Goal: Unclear

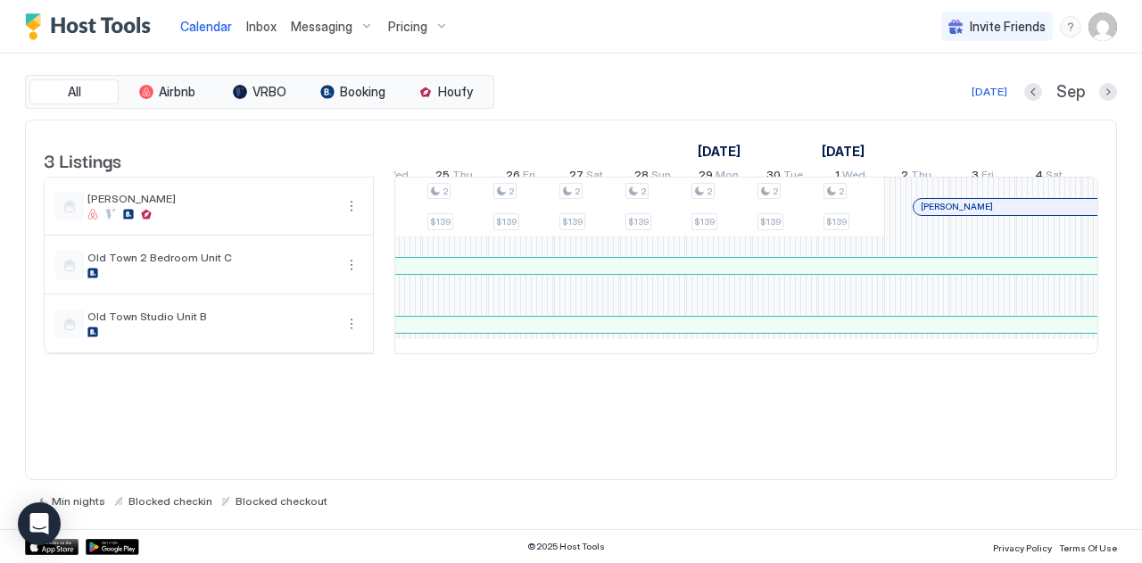
click at [995, 214] on div at bounding box center [995, 207] width 14 height 14
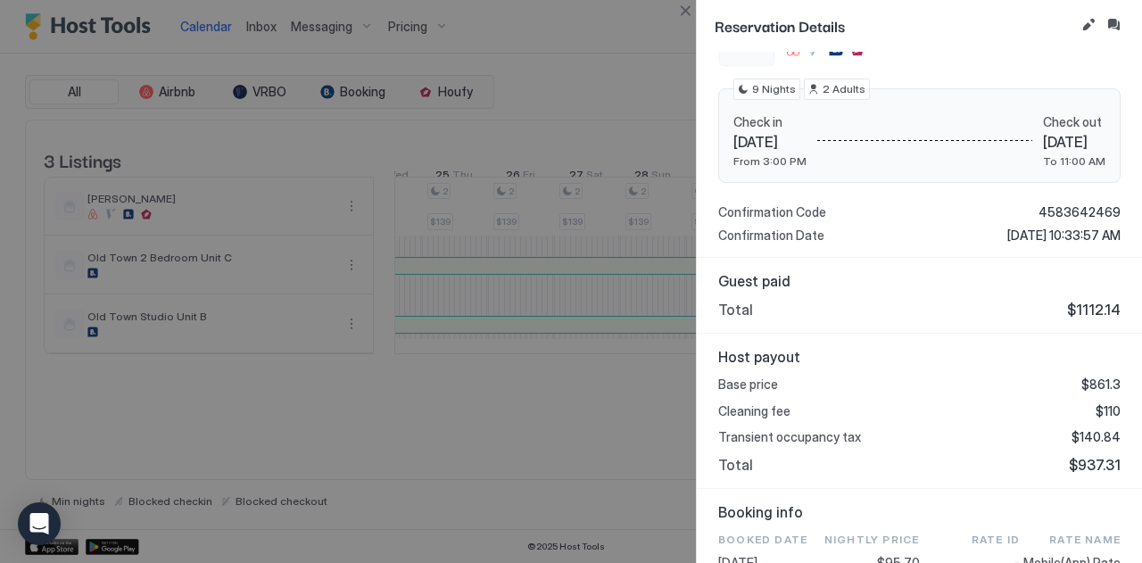
click at [583, 25] on div at bounding box center [571, 281] width 1142 height 563
click at [690, 10] on button "Close" at bounding box center [684, 10] width 21 height 21
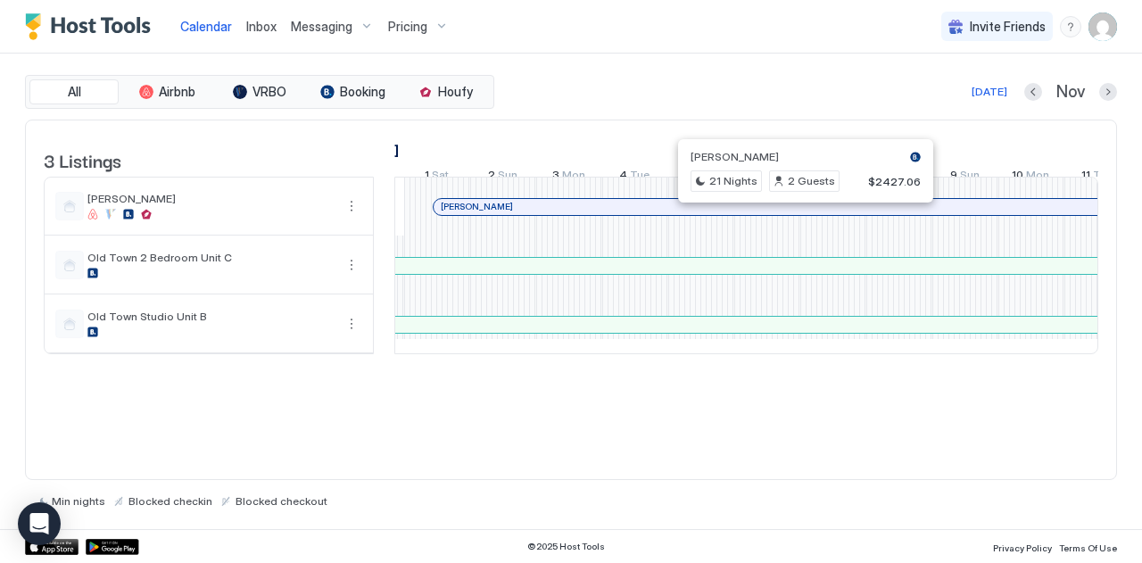
click at [797, 214] on div at bounding box center [798, 207] width 14 height 14
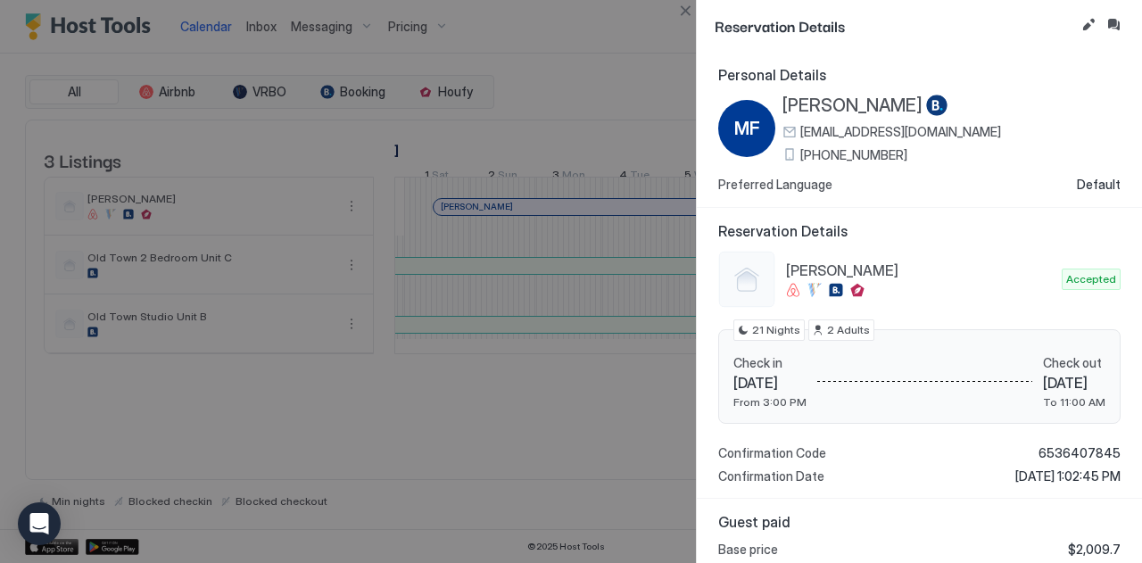
drag, startPoint x: 657, startPoint y: 109, endPoint x: 569, endPoint y: 492, distance: 392.5
click at [569, 492] on div at bounding box center [571, 281] width 1142 height 563
click at [690, 8] on button "Close" at bounding box center [684, 10] width 21 height 21
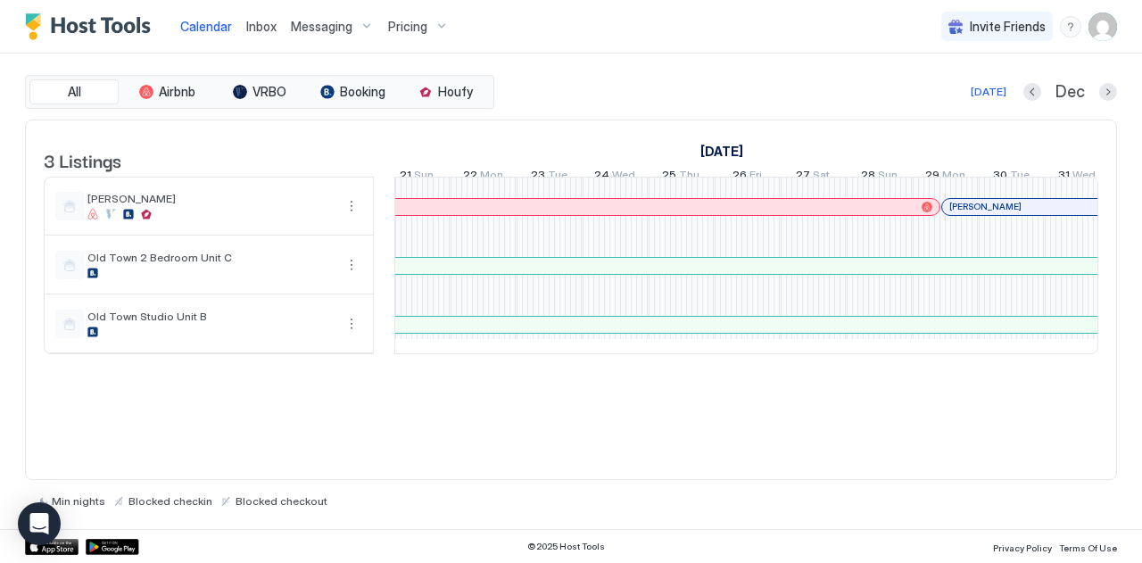
scroll to position [0, 1255]
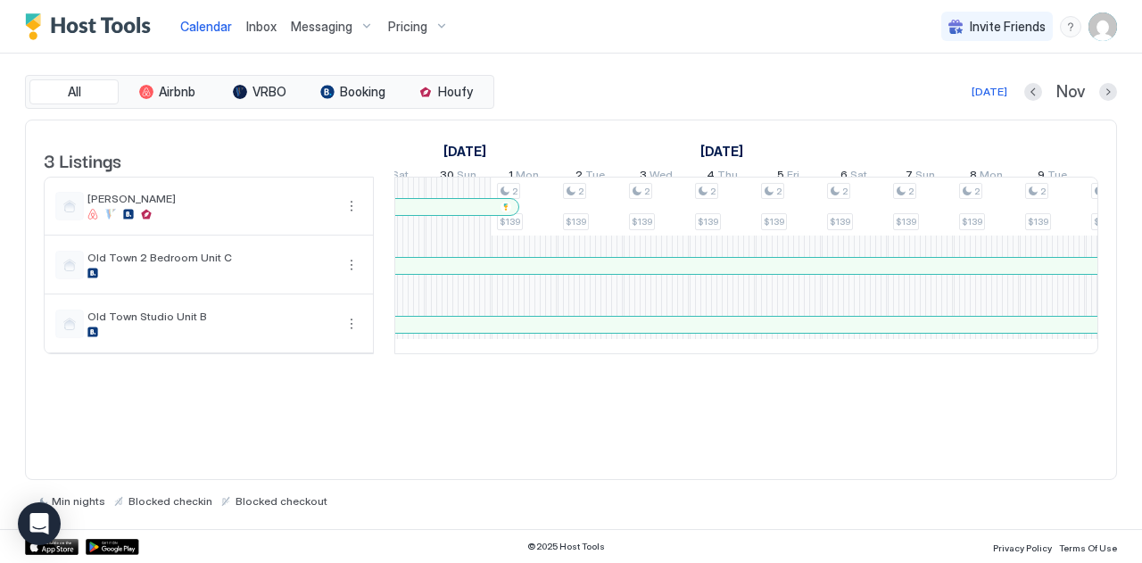
click at [456, 214] on div at bounding box center [457, 207] width 14 height 14
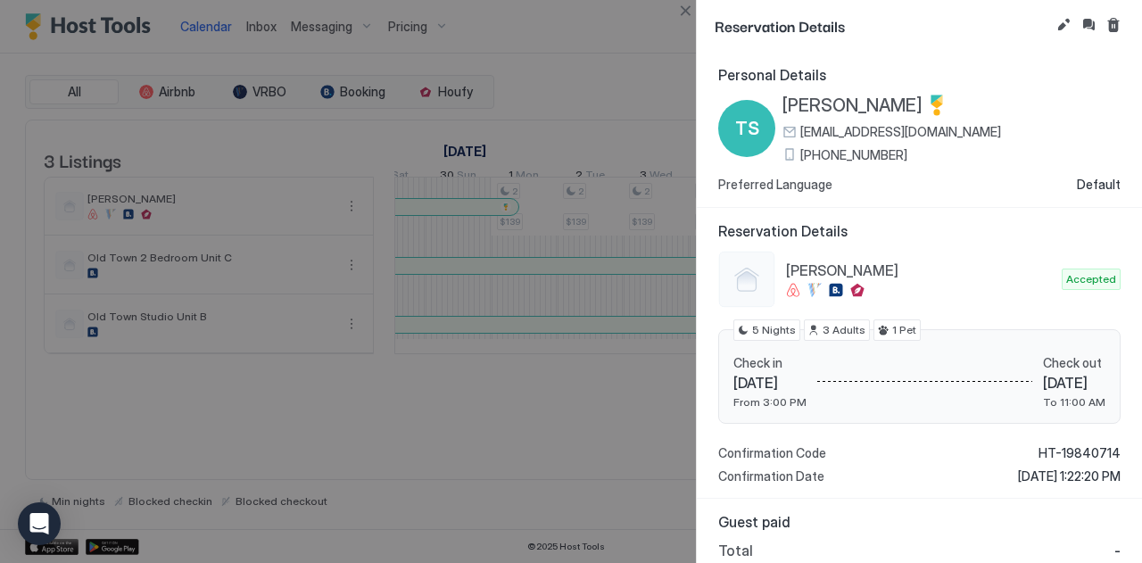
click at [648, 105] on div at bounding box center [571, 281] width 1142 height 563
click at [690, 3] on button "Close" at bounding box center [684, 10] width 21 height 21
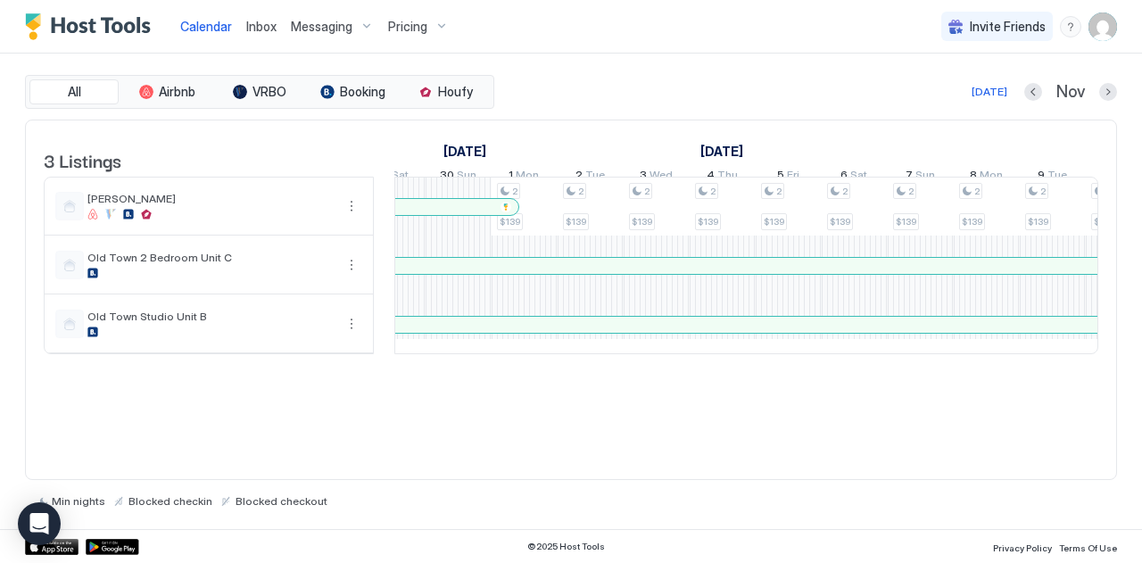
drag, startPoint x: 805, startPoint y: 369, endPoint x: 929, endPoint y: 420, distance: 133.2
click at [929, 420] on div "3 Listings [DATE] [DATE] [DATE] 12 Wed 13 Thu 14 Fri 15 Sat 16 Sun 17 Mon 18 Tu…" at bounding box center [571, 300] width 1092 height 361
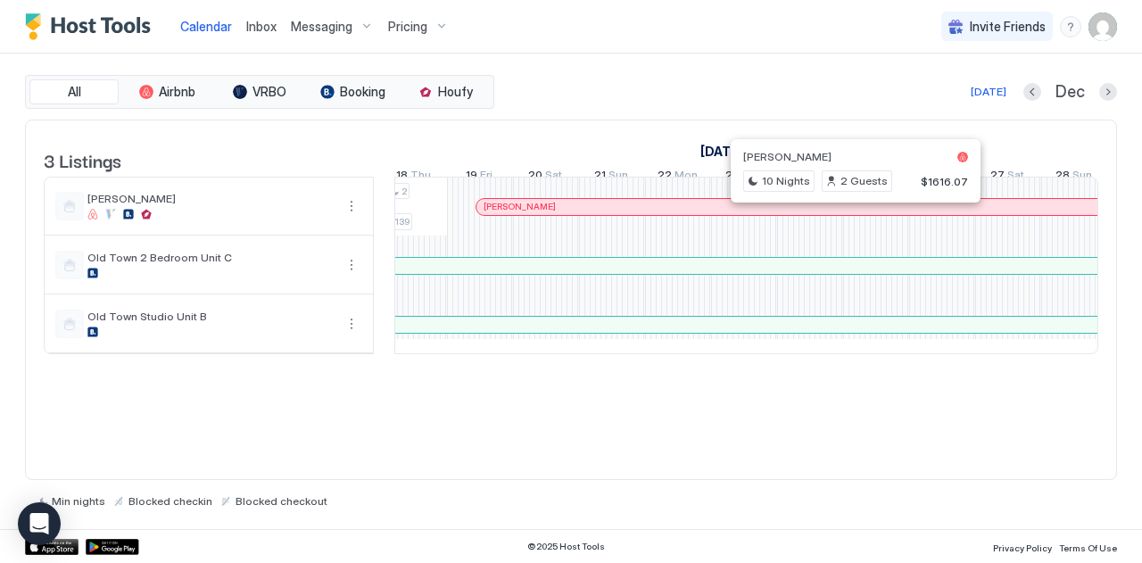
click at [847, 214] on div at bounding box center [848, 207] width 14 height 14
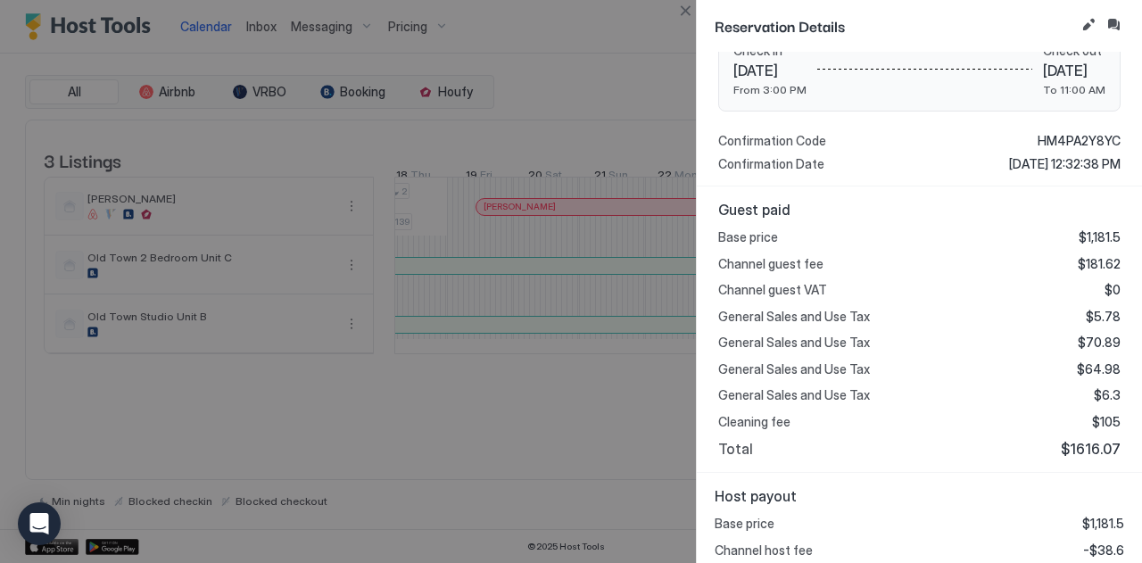
click at [637, 459] on div at bounding box center [571, 281] width 1142 height 563
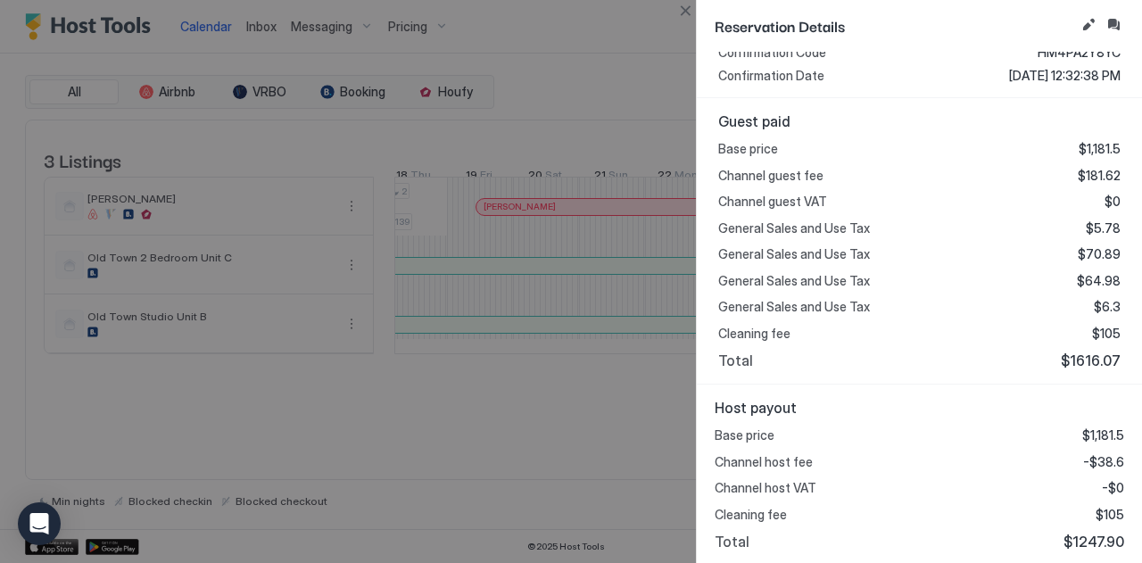
click at [635, 478] on div at bounding box center [571, 281] width 1142 height 563
click at [686, 8] on button "Close" at bounding box center [684, 10] width 21 height 21
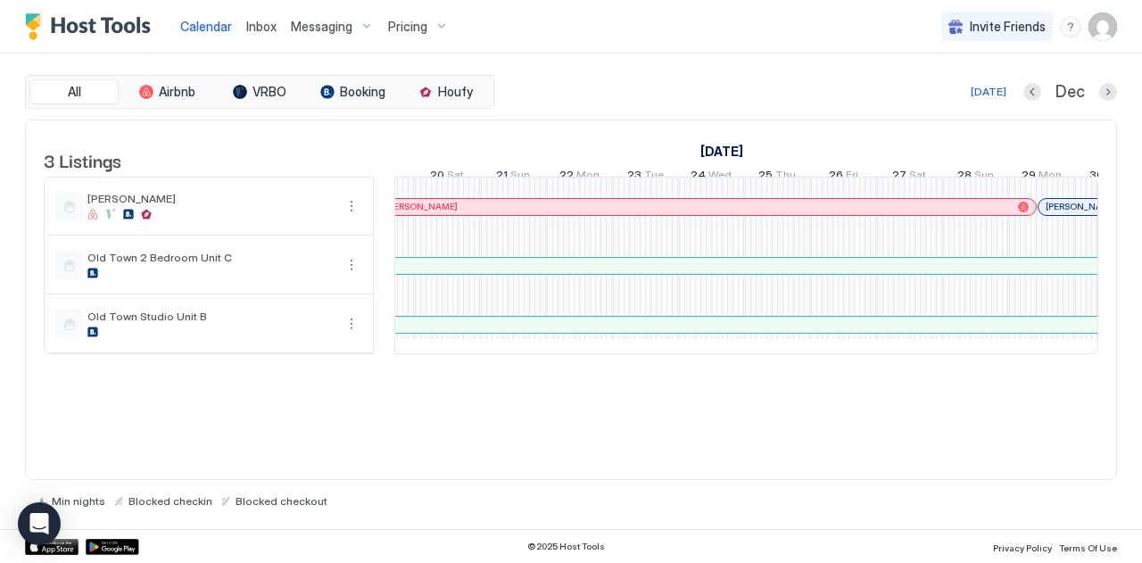
click at [1088, 214] on div at bounding box center [1090, 207] width 14 height 14
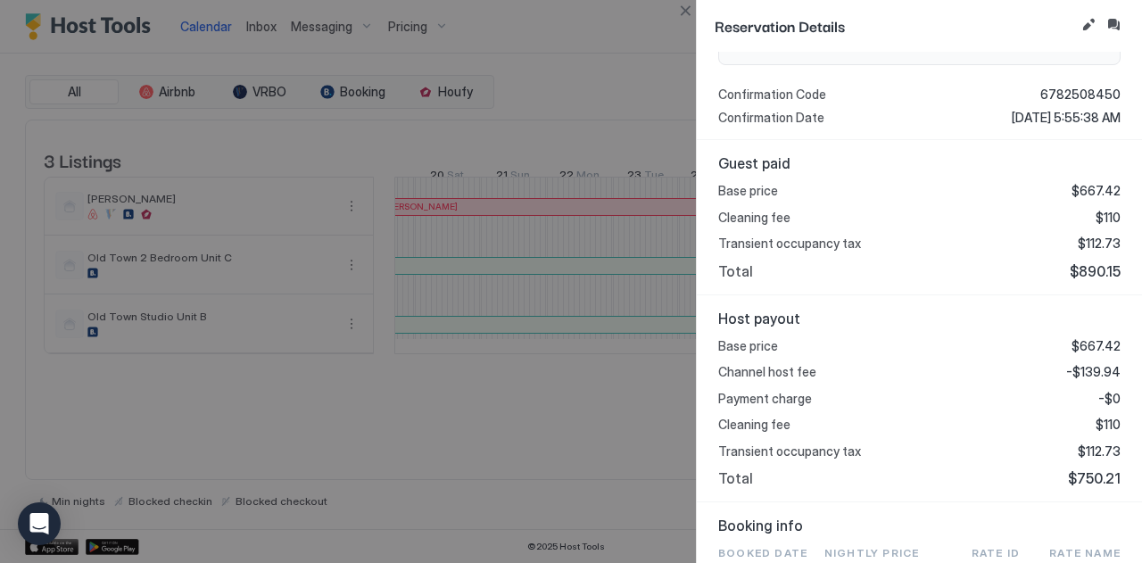
click at [610, 430] on div at bounding box center [571, 281] width 1142 height 563
click at [689, 12] on button "Close" at bounding box center [684, 10] width 21 height 21
